Goal: Task Accomplishment & Management: Use online tool/utility

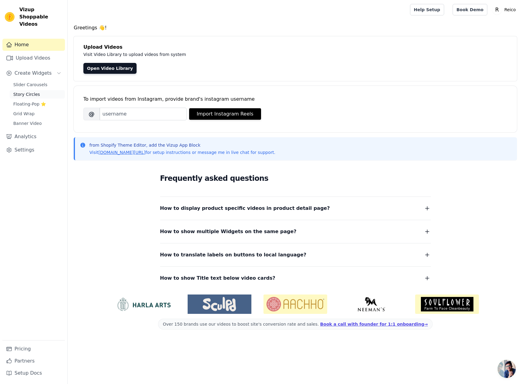
click at [24, 91] on span "Story Circles" at bounding box center [26, 94] width 27 height 6
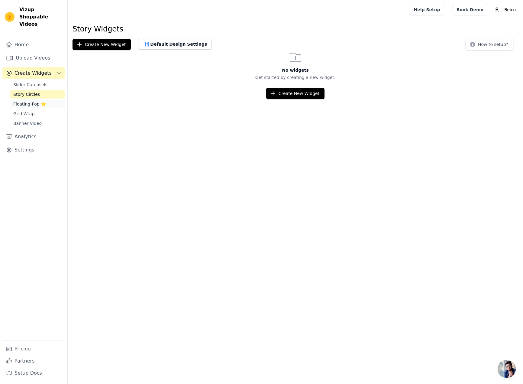
click at [20, 101] on span "Floating-Pop ⭐" at bounding box center [29, 104] width 33 height 6
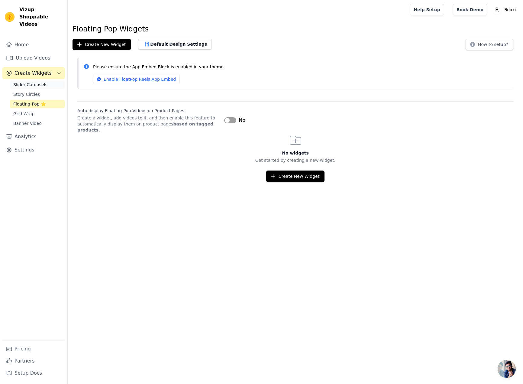
click at [24, 82] on span "Slider Carousels" at bounding box center [30, 85] width 34 height 6
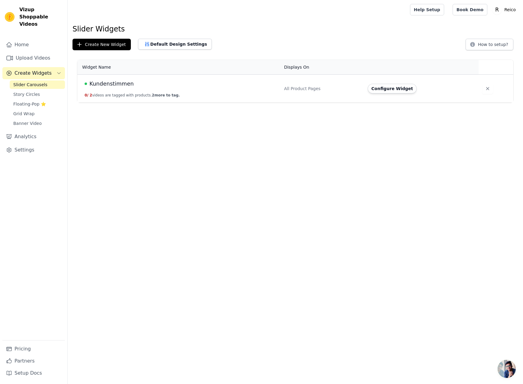
click at [118, 84] on span "Kundenstimmen" at bounding box center [111, 83] width 44 height 8
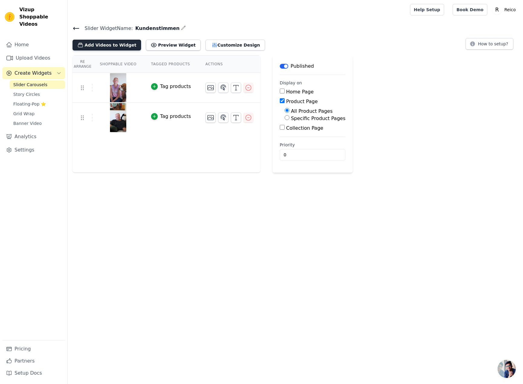
click at [108, 46] on button "Add Videos to Widget" at bounding box center [106, 45] width 69 height 11
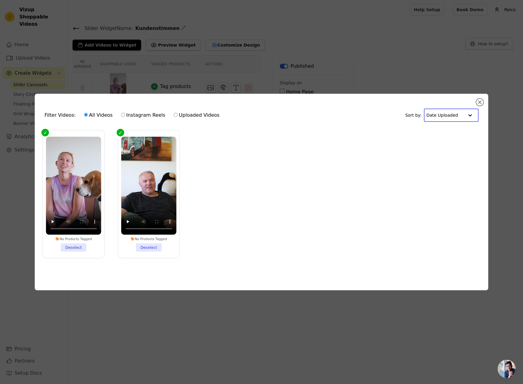
click at [450, 117] on input "text" at bounding box center [444, 115] width 37 height 12
click at [451, 117] on input "text" at bounding box center [444, 115] width 37 height 12
click at [174, 114] on input "Uploaded Videos" at bounding box center [176, 115] width 4 height 4
radio input "true"
click at [477, 101] on button "Close modal" at bounding box center [479, 101] width 7 height 7
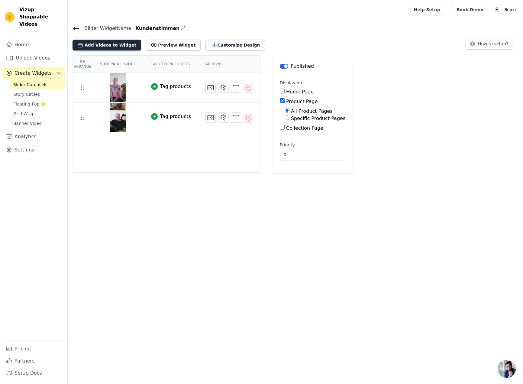
click at [113, 46] on button "Add Videos to Widget" at bounding box center [106, 45] width 69 height 11
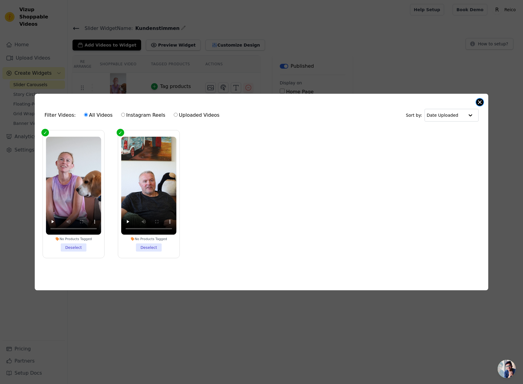
click at [479, 102] on button "Close modal" at bounding box center [479, 101] width 7 height 7
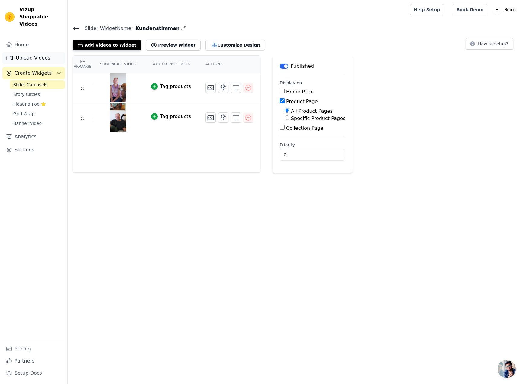
click at [33, 52] on link "Upload Videos" at bounding box center [33, 58] width 63 height 12
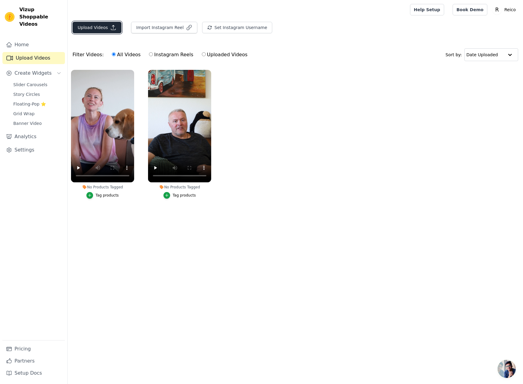
click at [99, 25] on button "Upload Videos" at bounding box center [96, 27] width 49 height 11
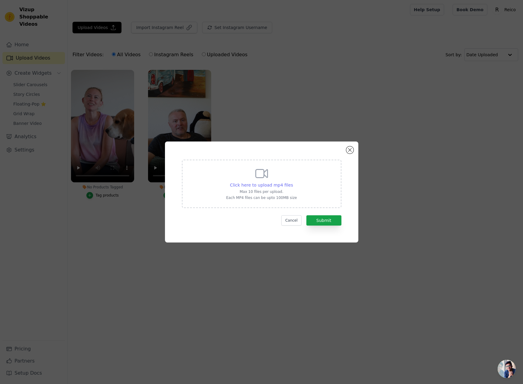
click at [250, 184] on span "Click here to upload mp4 files" at bounding box center [261, 184] width 63 height 5
click at [293, 182] on input "Click here to upload mp4 files Max 10 files per upload. Each MP4 files can be u…" at bounding box center [293, 182] width 0 height 0
type input "C:\fakepath\arnim.mp4"
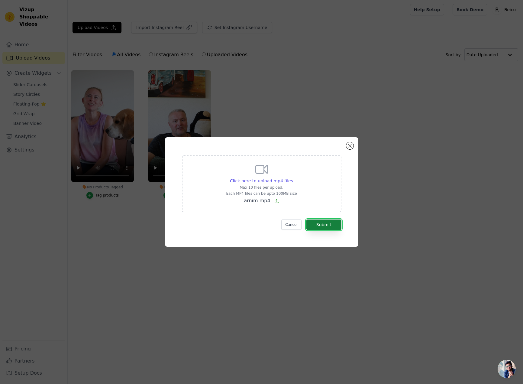
click at [320, 226] on button "Submit" at bounding box center [323, 224] width 35 height 10
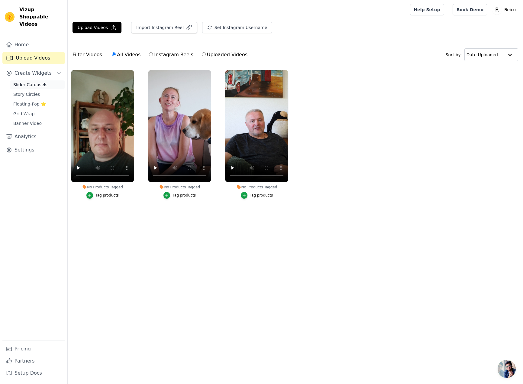
click at [30, 82] on span "Slider Carousels" at bounding box center [30, 85] width 34 height 6
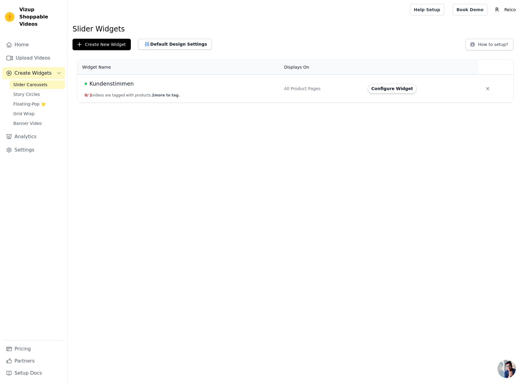
click at [111, 82] on span "Kundenstimmen" at bounding box center [111, 83] width 44 height 8
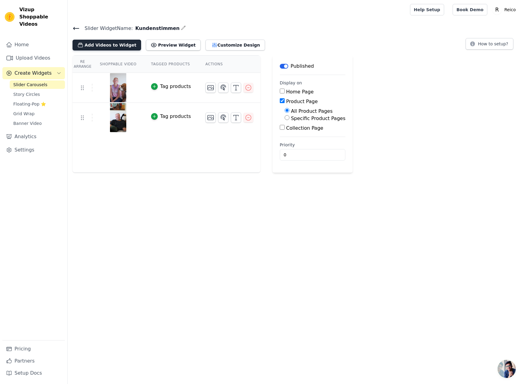
click at [108, 43] on button "Add Videos to Widget" at bounding box center [106, 45] width 69 height 11
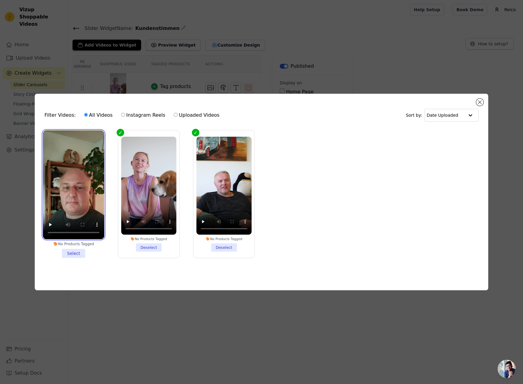
click at [54, 173] on video at bounding box center [73, 184] width 61 height 109
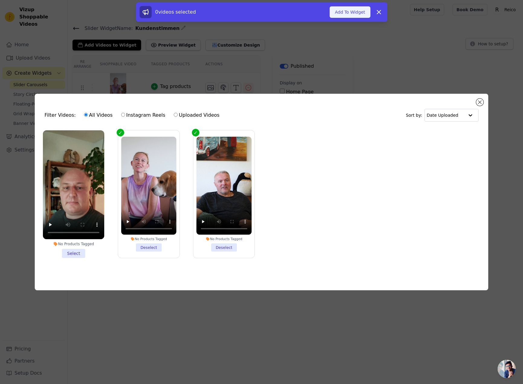
click at [350, 12] on button "Add To Widget" at bounding box center [350, 11] width 40 height 11
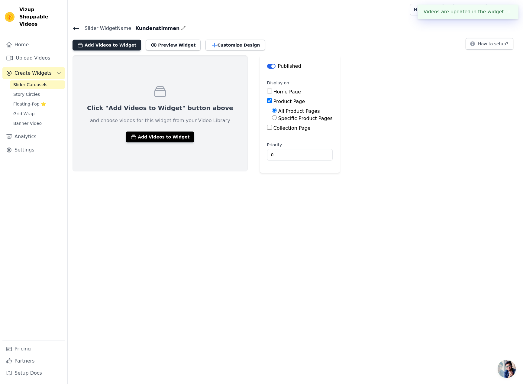
click at [104, 42] on button "Add Videos to Widget" at bounding box center [106, 45] width 69 height 11
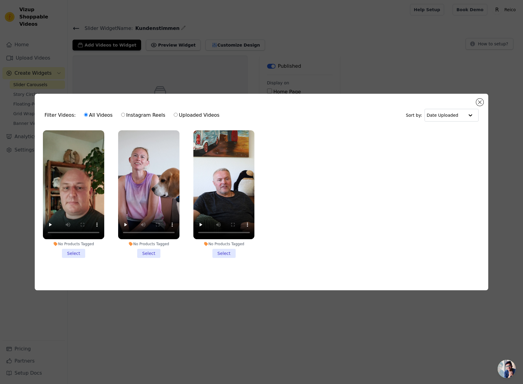
click at [70, 251] on li "No Products Tagged Select" at bounding box center [73, 193] width 61 height 127
click at [0, 0] on input "No Products Tagged Select" at bounding box center [0, 0] width 0 height 0
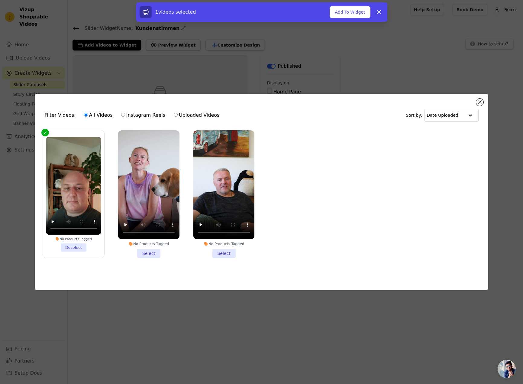
click at [152, 256] on li "No Products Tagged Select" at bounding box center [148, 193] width 61 height 127
click at [0, 0] on input "No Products Tagged Select" at bounding box center [0, 0] width 0 height 0
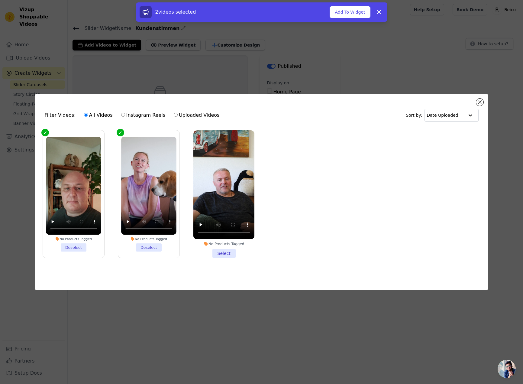
click at [217, 254] on li "No Products Tagged Select" at bounding box center [223, 193] width 61 height 127
click at [0, 0] on input "No Products Tagged Select" at bounding box center [0, 0] width 0 height 0
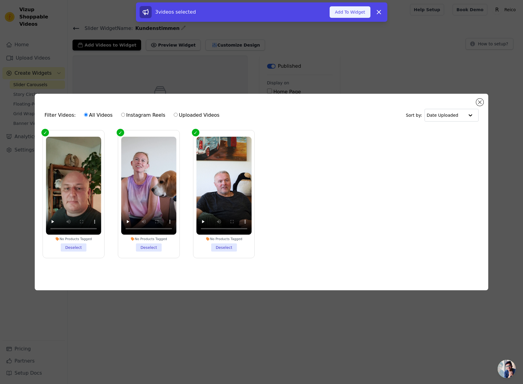
click at [355, 12] on button "Add To Widget" at bounding box center [350, 11] width 40 height 11
